Goal: Task Accomplishment & Management: Manage account settings

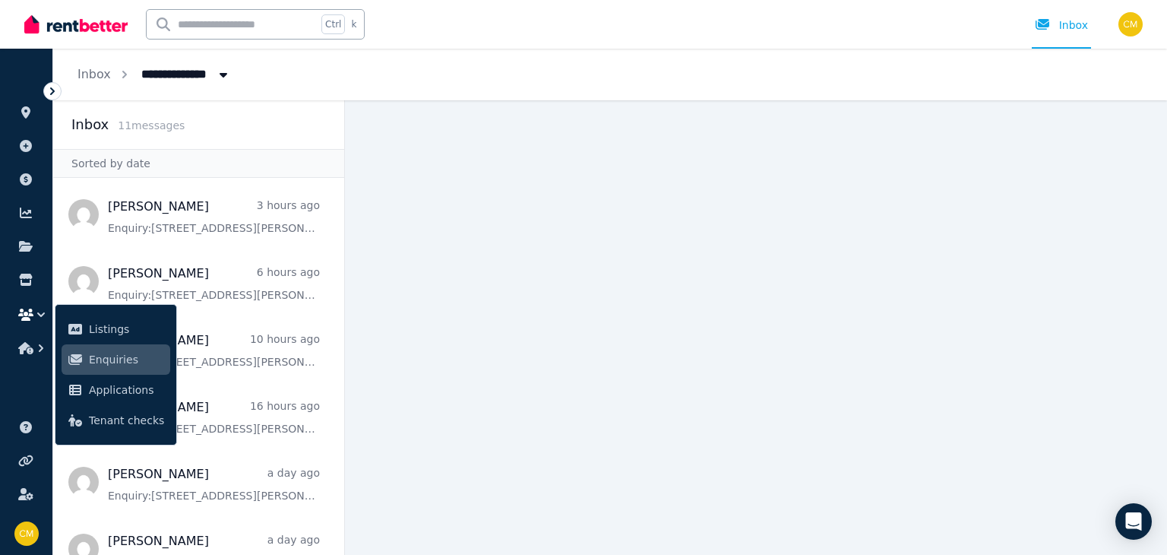
click at [286, 122] on div "Inbox 11 message s" at bounding box center [198, 124] width 255 height 21
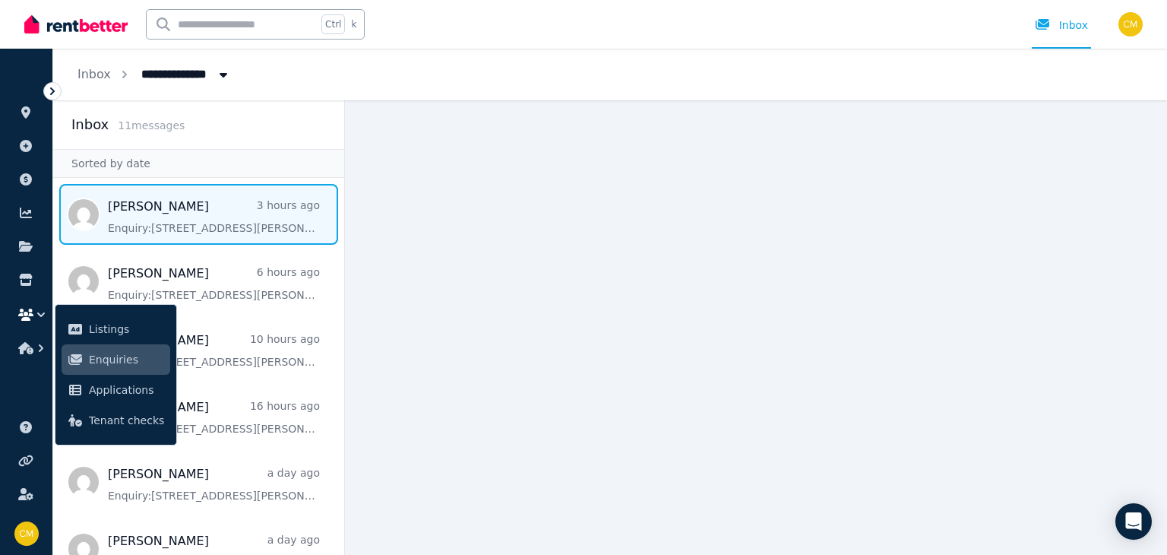
click at [195, 219] on span "Message list" at bounding box center [198, 214] width 291 height 61
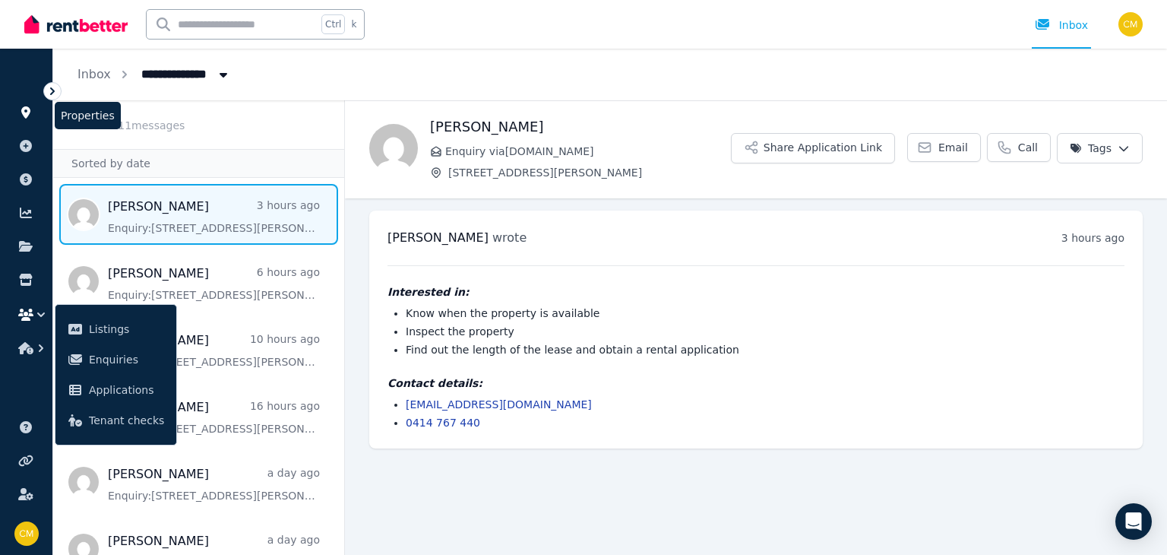
click at [29, 109] on icon at bounding box center [25, 112] width 9 height 12
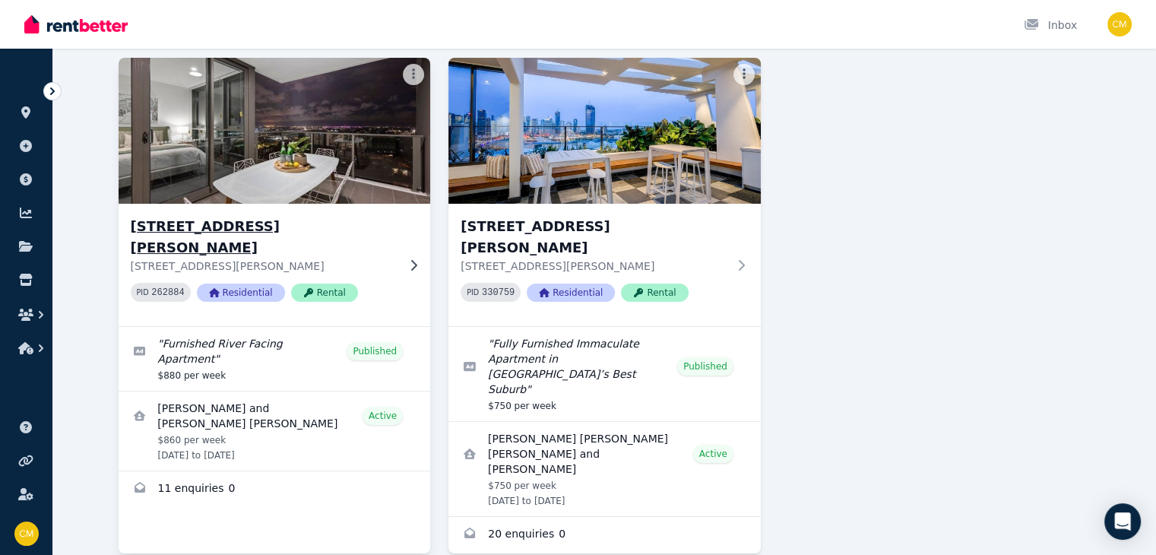
scroll to position [107, 0]
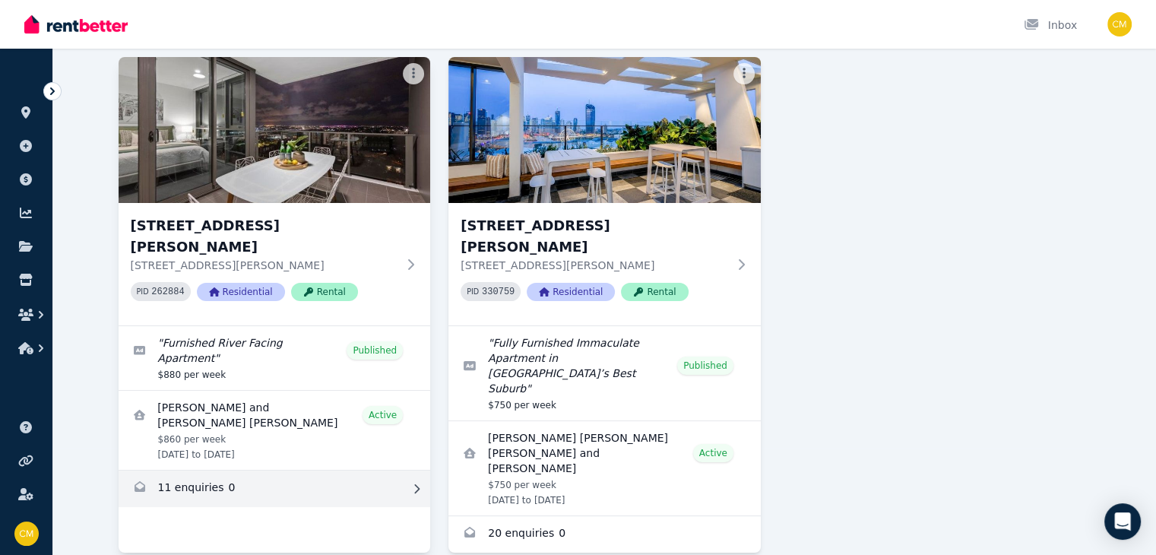
click at [145, 470] on link "Enquiries for 1010/37 Mayne Road, Bowen Hills" at bounding box center [275, 488] width 312 height 36
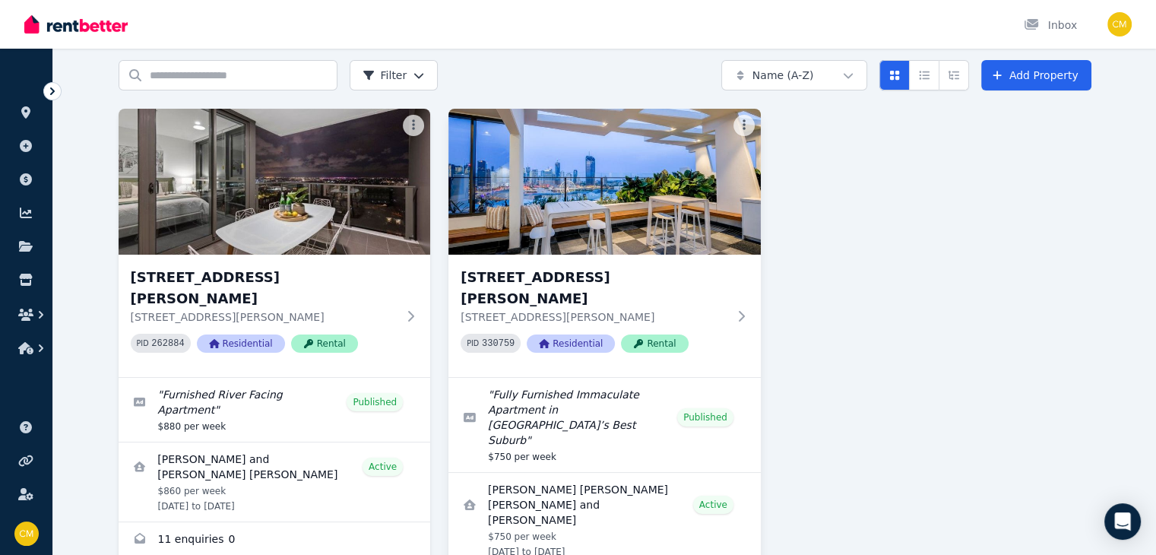
scroll to position [107, 0]
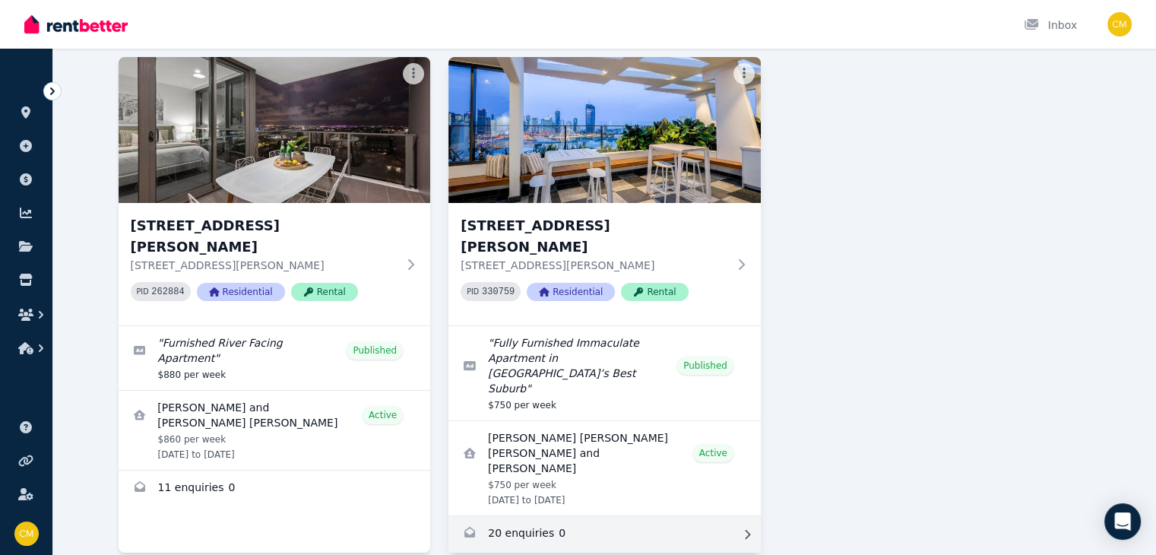
click at [607, 516] on link "Enquiries for 1303/49 Cordelia Street, South Brisbane" at bounding box center [604, 534] width 312 height 36
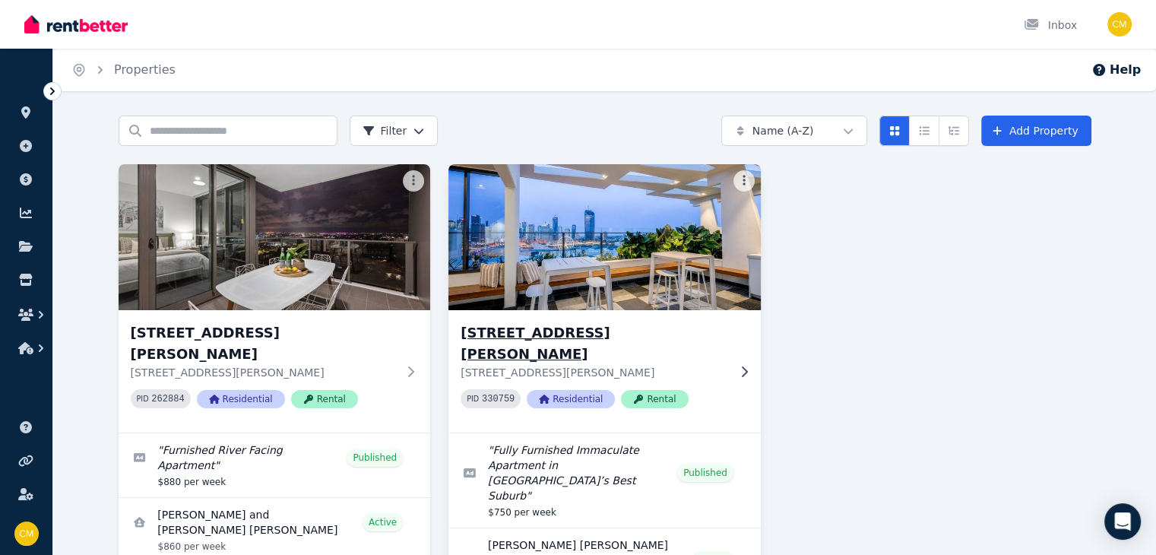
click at [558, 338] on h3 "[STREET_ADDRESS][PERSON_NAME]" at bounding box center [594, 343] width 267 height 43
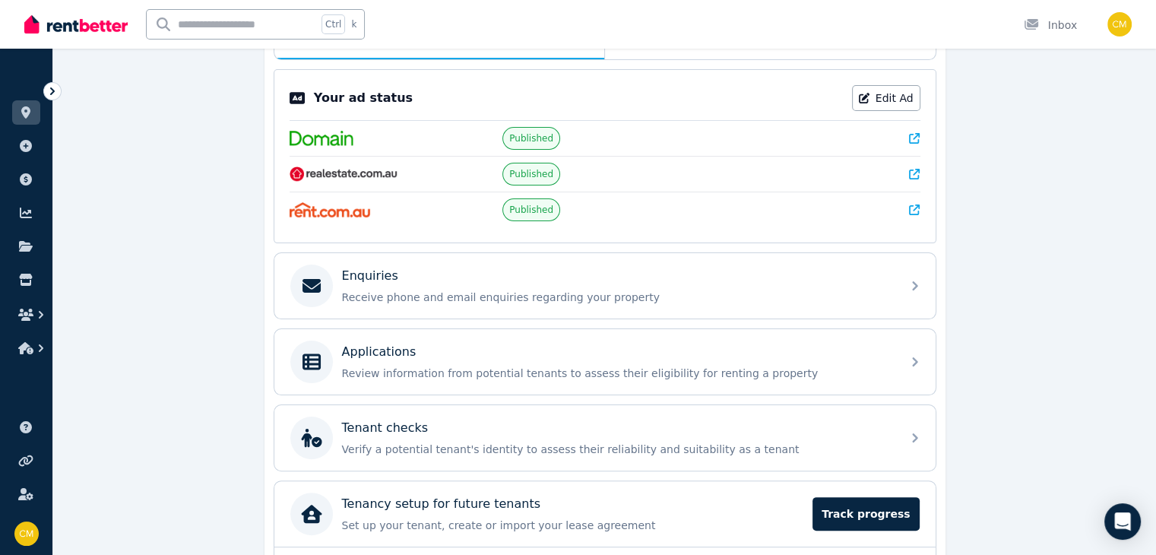
scroll to position [380, 0]
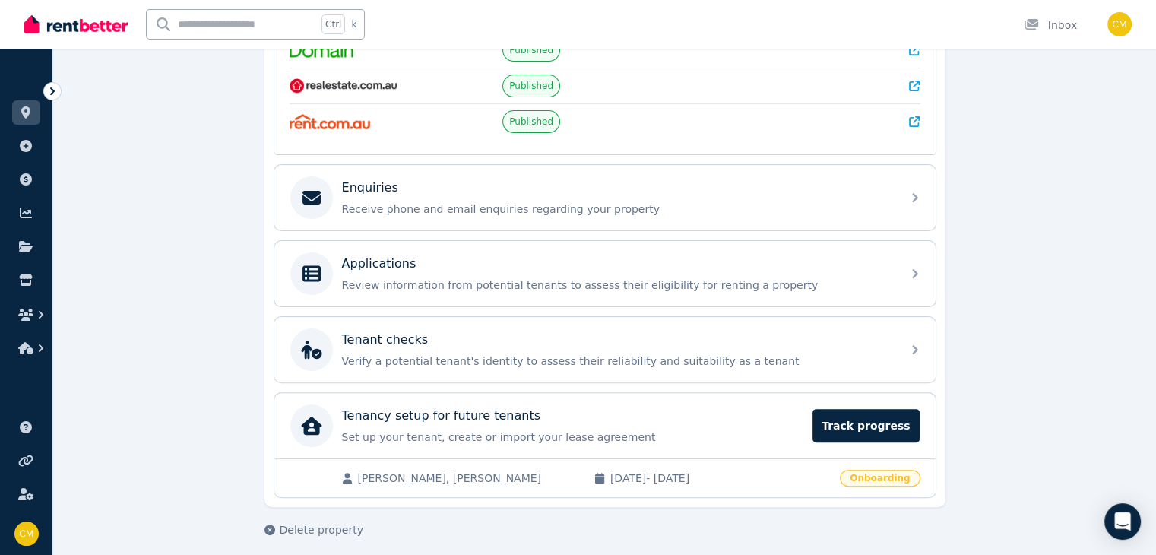
click at [878, 478] on span "Onboarding" at bounding box center [880, 478] width 80 height 17
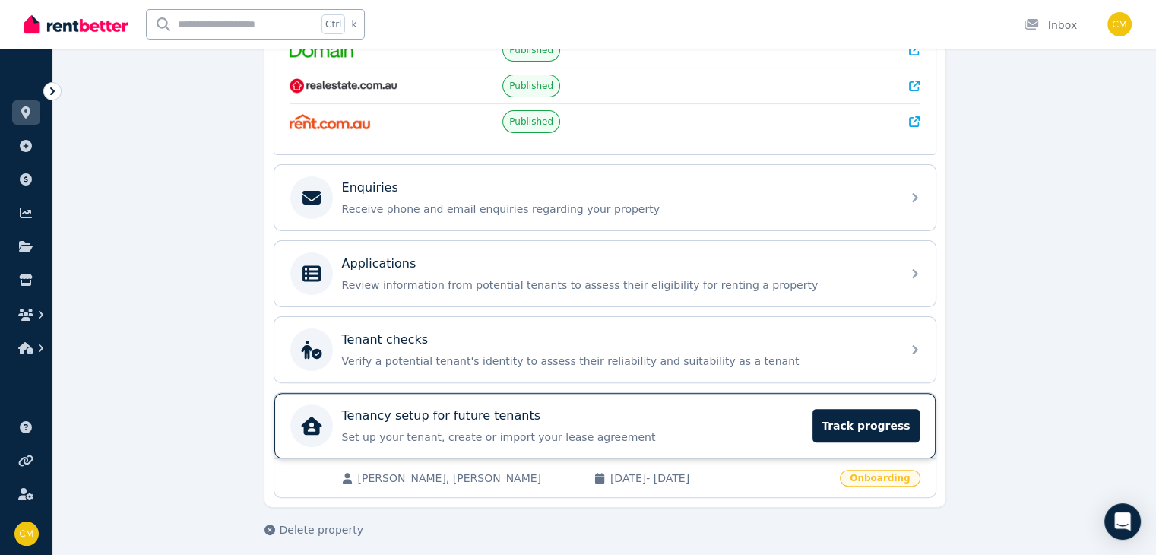
click at [692, 435] on p "Set up your tenant, create or import your lease agreement" at bounding box center [573, 436] width 462 height 15
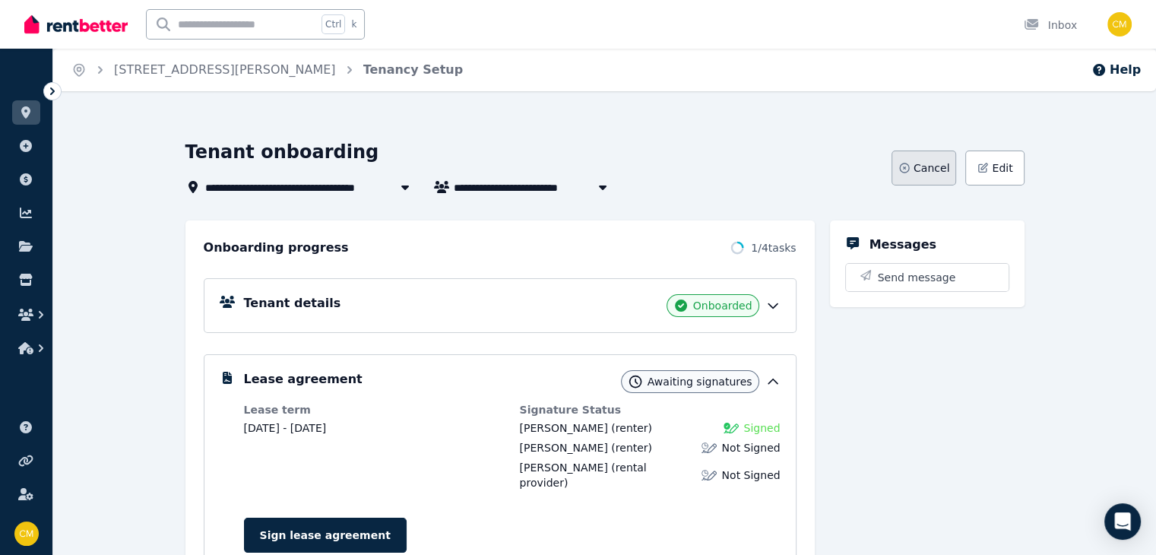
click at [947, 167] on span "Cancel" at bounding box center [931, 167] width 36 height 15
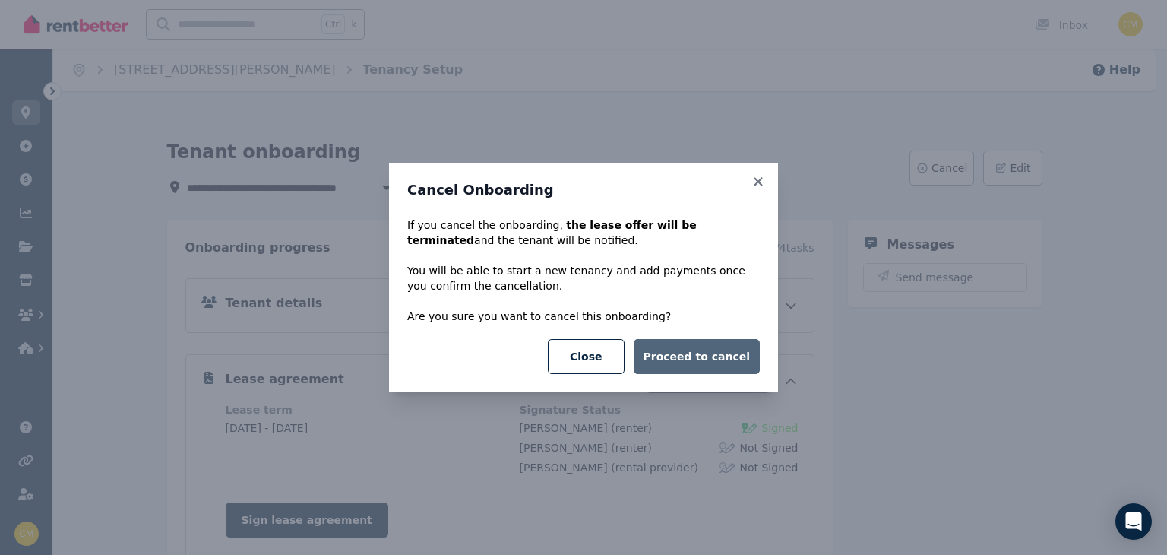
click at [752, 343] on button "Proceed to cancel" at bounding box center [697, 356] width 126 height 35
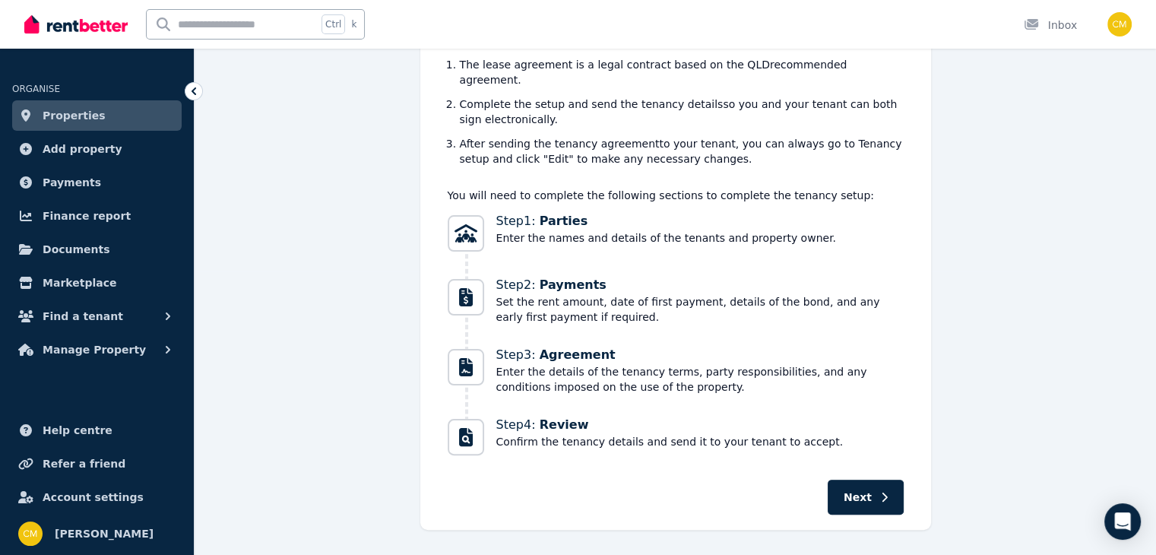
scroll to position [298, 0]
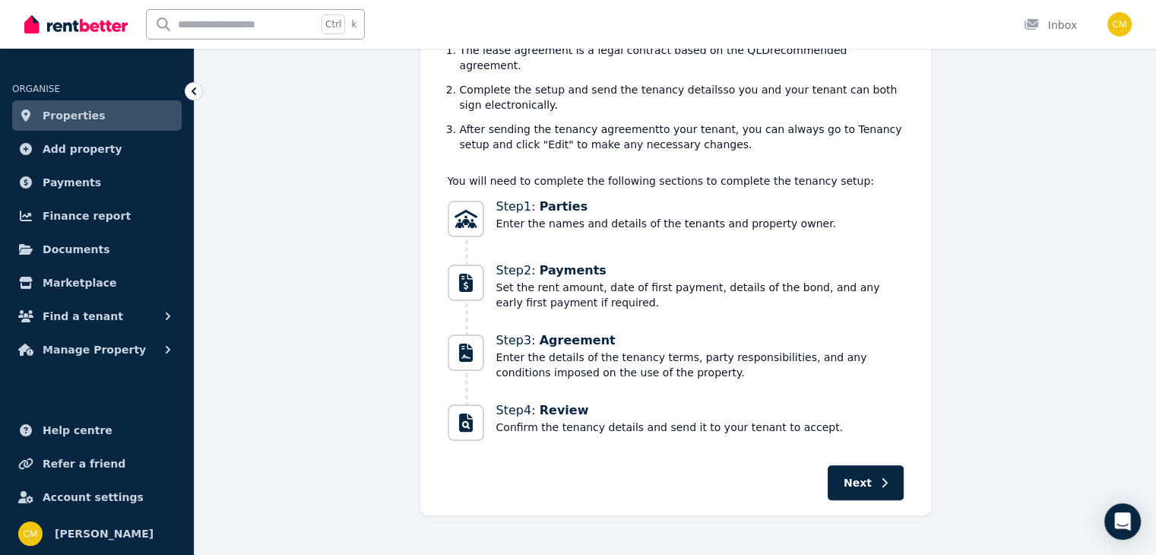
click at [158, 113] on link "Properties" at bounding box center [96, 115] width 169 height 30
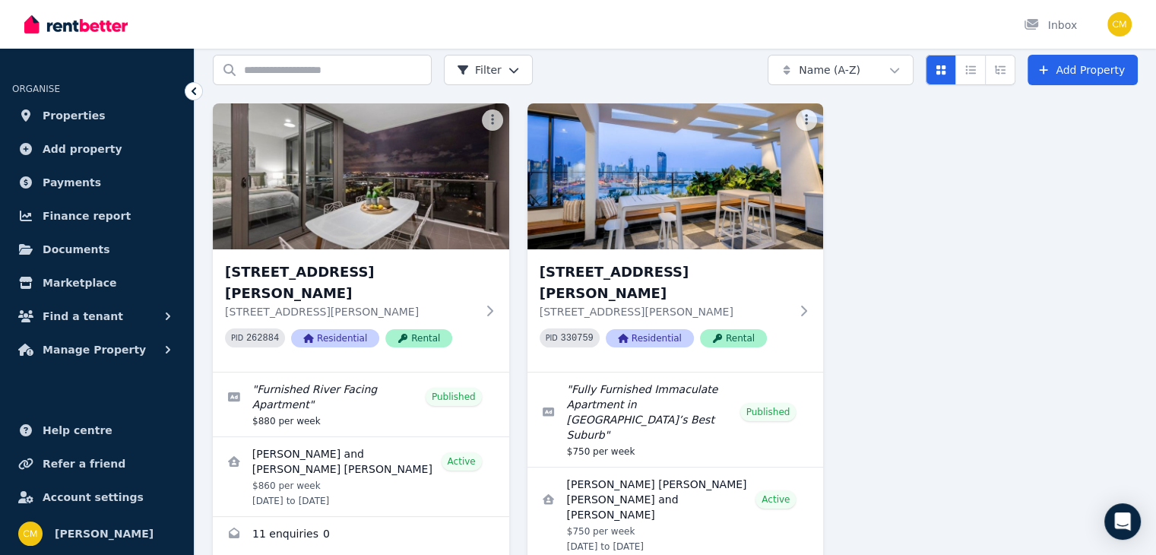
scroll to position [122, 0]
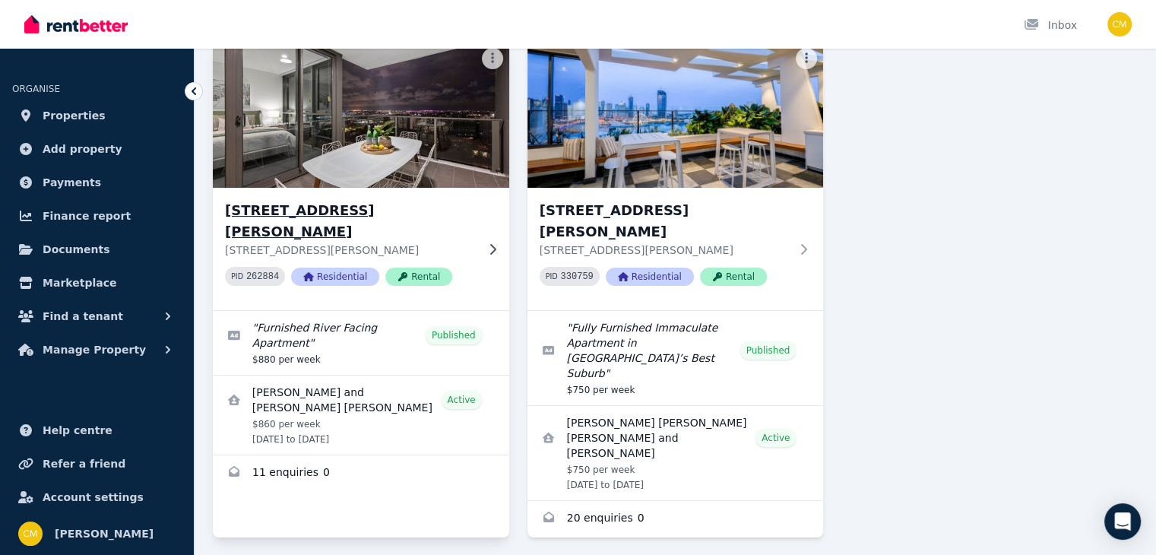
click at [461, 212] on h3 "[STREET_ADDRESS][PERSON_NAME]" at bounding box center [350, 221] width 251 height 43
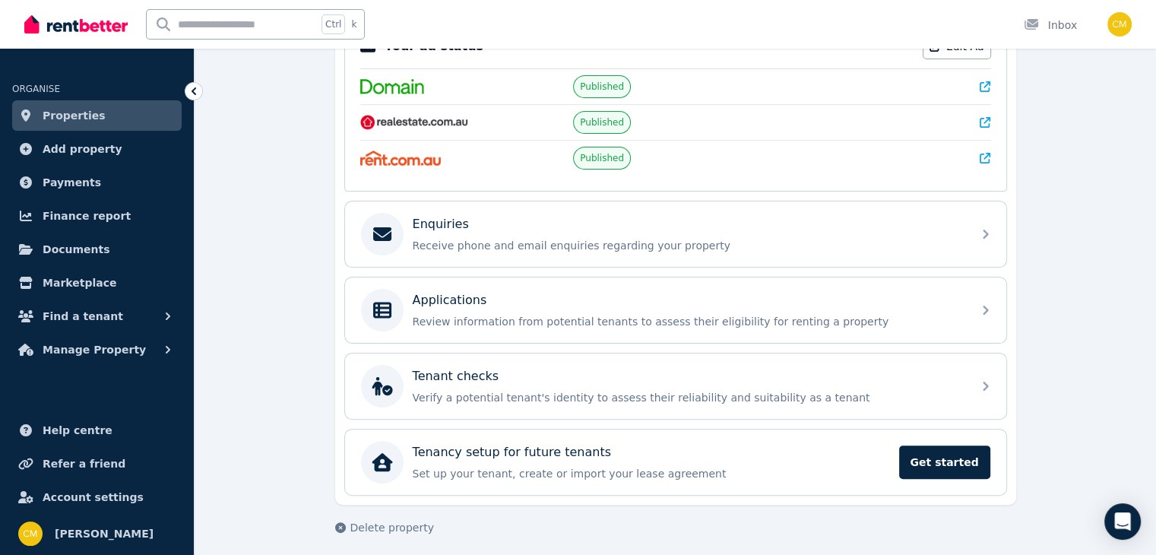
scroll to position [347, 0]
